Goal: Task Accomplishment & Management: Manage account settings

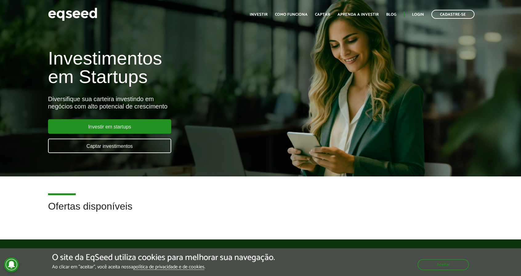
click at [410, 16] on ul "Início Investir Como funciona Captar Aprenda a investir Blog Login Cadastre-se" at bounding box center [361, 14] width 231 height 9
click at [416, 15] on link "Login" at bounding box center [418, 15] width 12 height 4
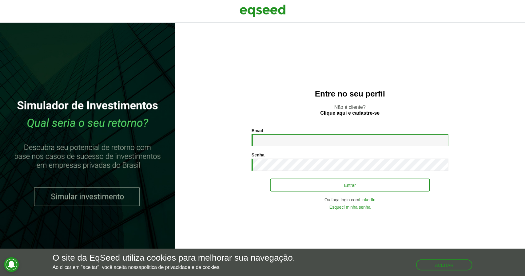
type input "**********"
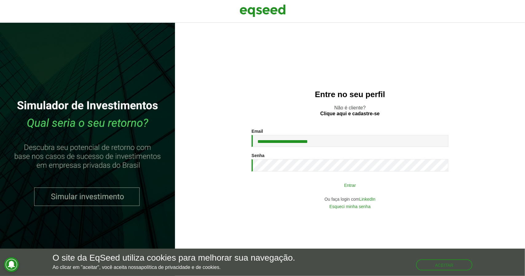
click at [288, 183] on button "Entrar" at bounding box center [350, 185] width 160 height 12
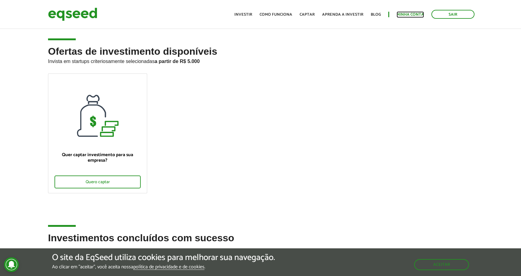
click at [414, 13] on link "Minha conta" at bounding box center [409, 15] width 27 height 4
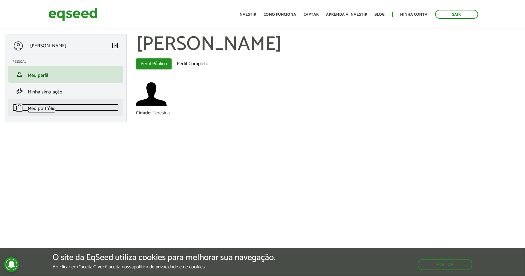
click at [38, 109] on span "Meu portfólio" at bounding box center [42, 109] width 28 height 8
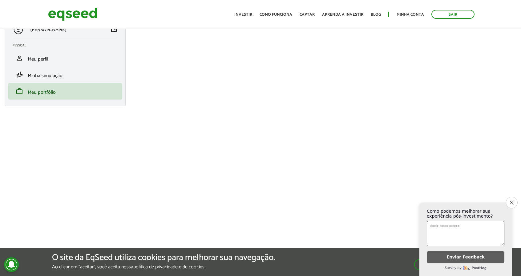
scroll to position [92, 0]
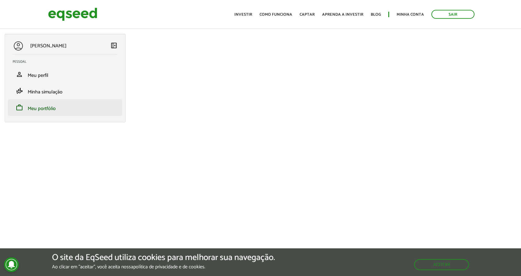
scroll to position [92, 0]
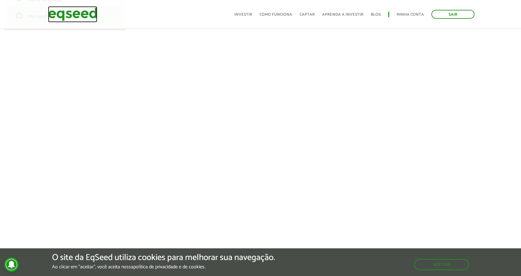
click at [81, 14] on img at bounding box center [72, 14] width 49 height 16
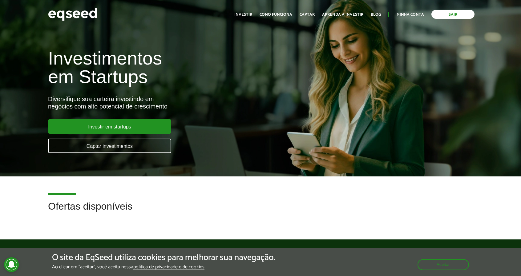
click at [450, 11] on link "Sair" at bounding box center [452, 14] width 43 height 9
